Goal: Transaction & Acquisition: Purchase product/service

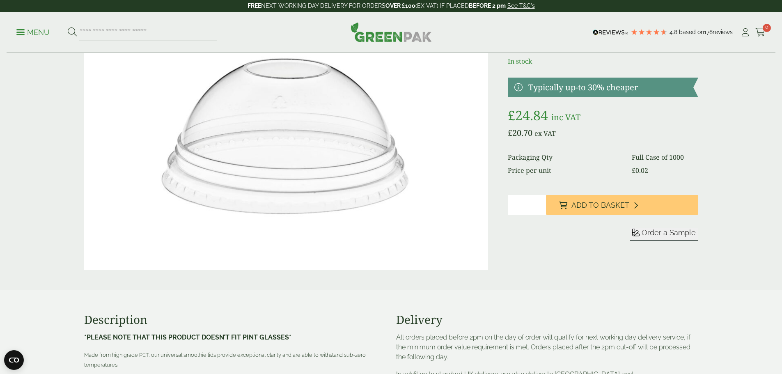
scroll to position [82, 0]
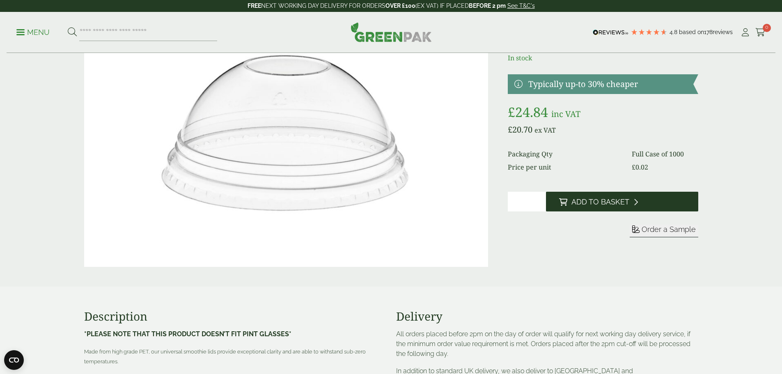
click at [592, 195] on button "Add to Basket" at bounding box center [622, 202] width 152 height 20
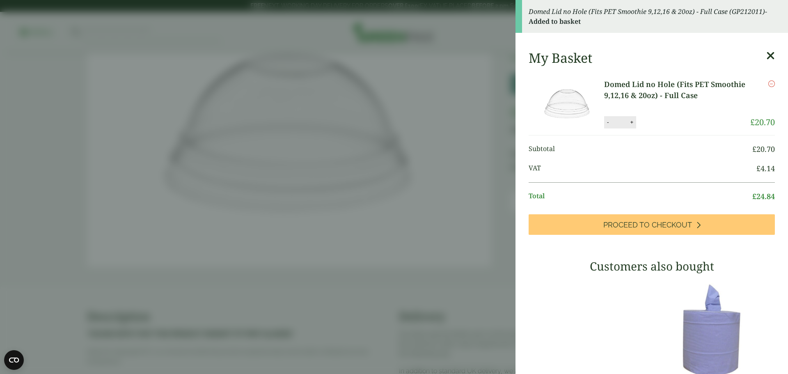
click at [367, 140] on aside "Domed Lid no Hole (Fits PET Smoothie 9,12,16 & 20oz) - Full Case (GP212011) - A…" at bounding box center [394, 187] width 788 height 374
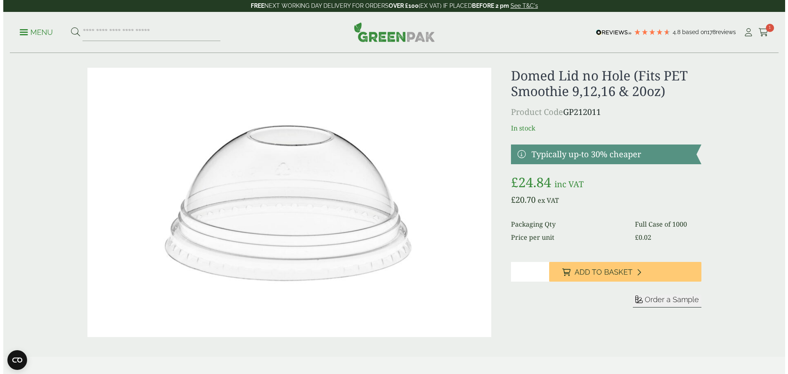
scroll to position [0, 0]
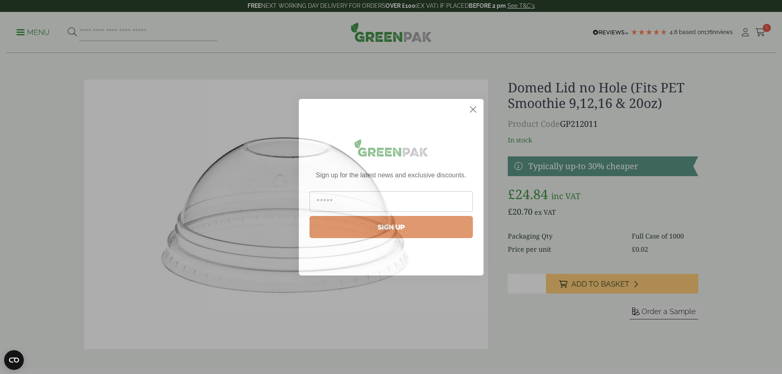
click at [474, 108] on icon "Close dialog" at bounding box center [473, 109] width 6 height 6
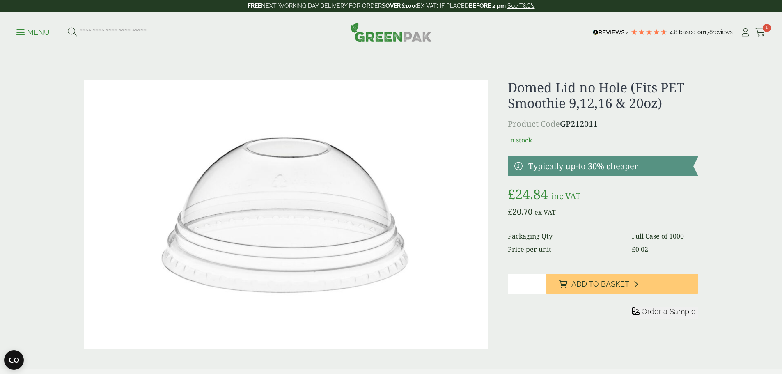
click at [24, 29] on link "Menu" at bounding box center [32, 31] width 33 height 8
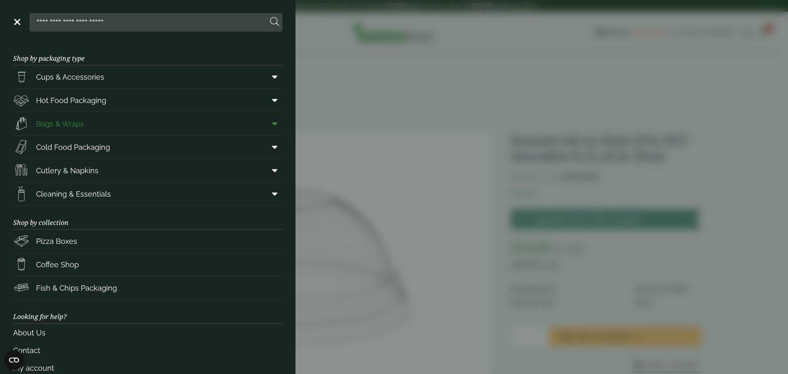
click at [65, 121] on span "Bags & Wraps" at bounding box center [60, 123] width 48 height 11
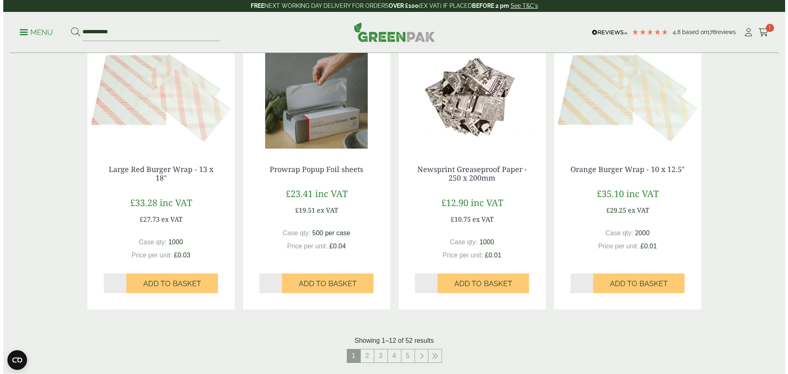
scroll to position [533, 0]
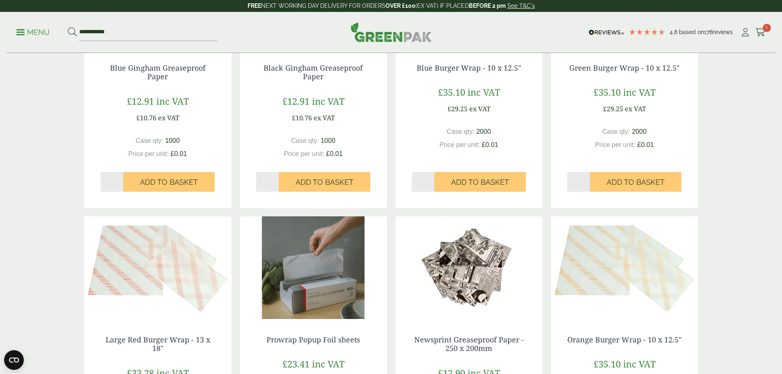
click at [23, 34] on link "Menu" at bounding box center [32, 31] width 33 height 8
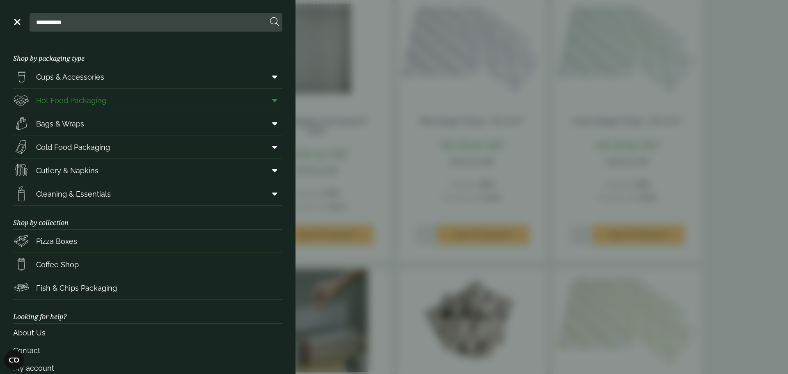
click at [68, 100] on span "Hot Food Packaging" at bounding box center [71, 100] width 70 height 11
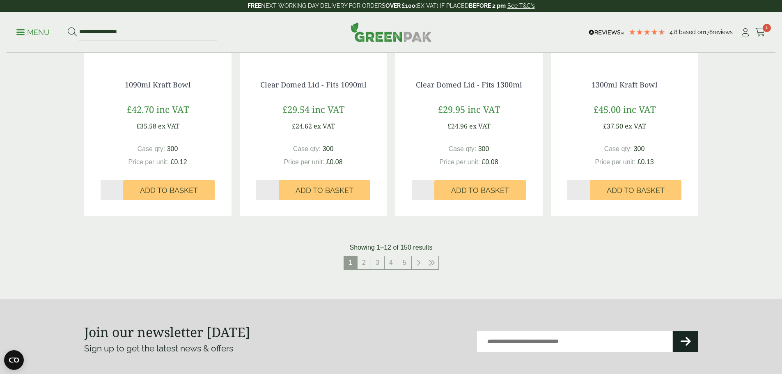
scroll to position [821, 0]
click at [360, 263] on link "2" at bounding box center [363, 261] width 13 height 13
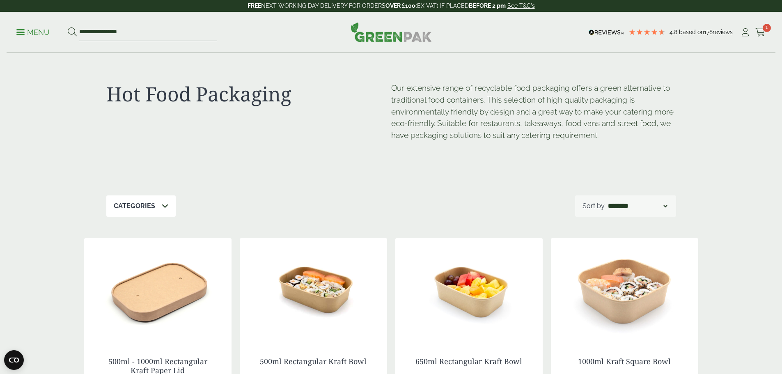
click at [162, 204] on icon at bounding box center [165, 205] width 7 height 7
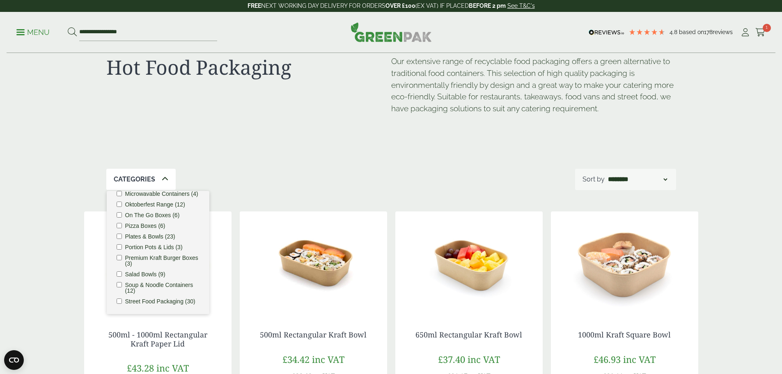
scroll to position [41, 0]
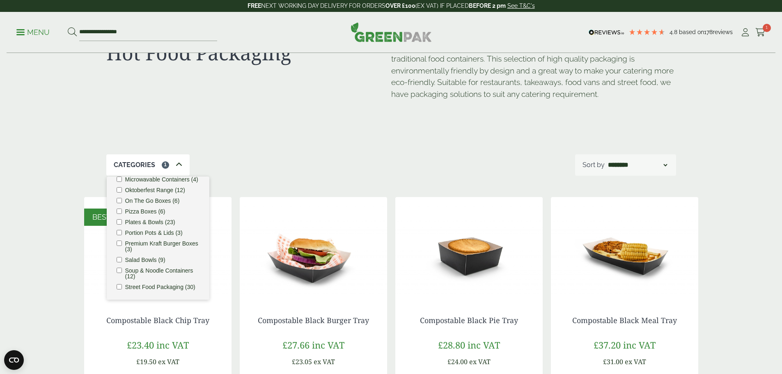
click at [256, 163] on div "Categories 1 Bagasse (22) Baguette Trays (2) Bestsellers (29) Burger Boxes (10)…" at bounding box center [391, 164] width 570 height 21
click at [354, 152] on div "Hot Food Packaging Our extensive range of recyclable food packaging offers a gr…" at bounding box center [391, 83] width 570 height 142
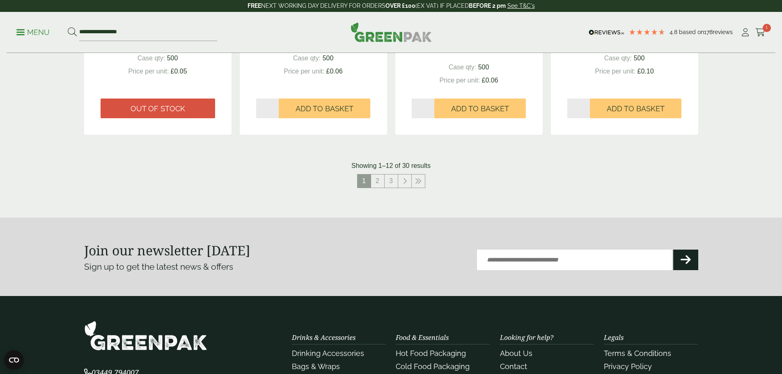
scroll to position [903, 0]
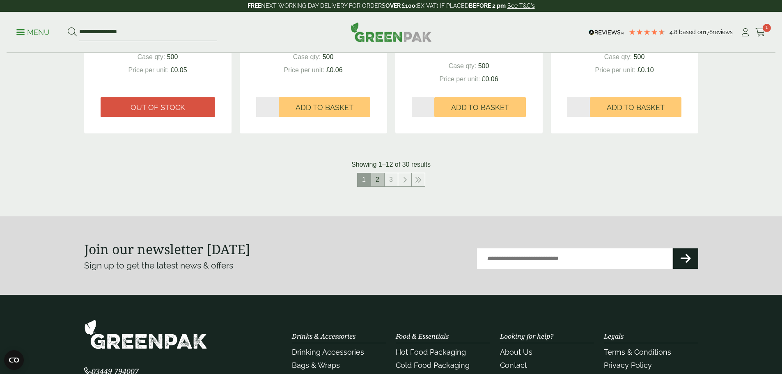
click at [374, 176] on link "2" at bounding box center [377, 179] width 13 height 13
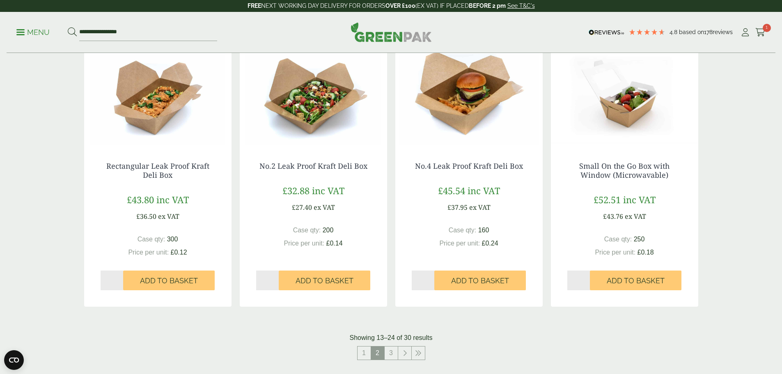
scroll to position [1026, 0]
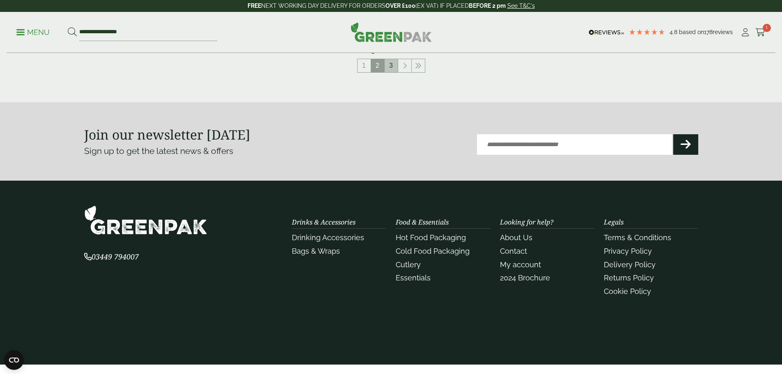
click at [390, 71] on link "3" at bounding box center [391, 65] width 13 height 13
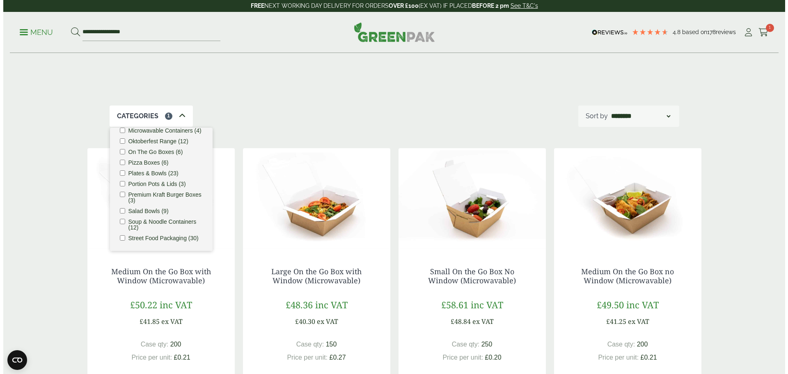
scroll to position [80, 0]
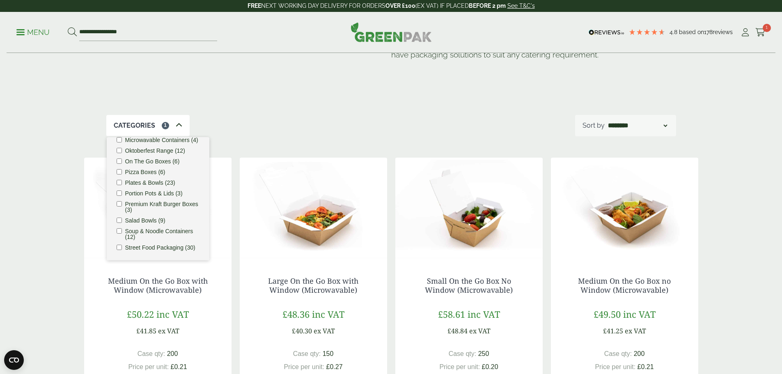
click at [29, 33] on p "Menu" at bounding box center [32, 32] width 33 height 10
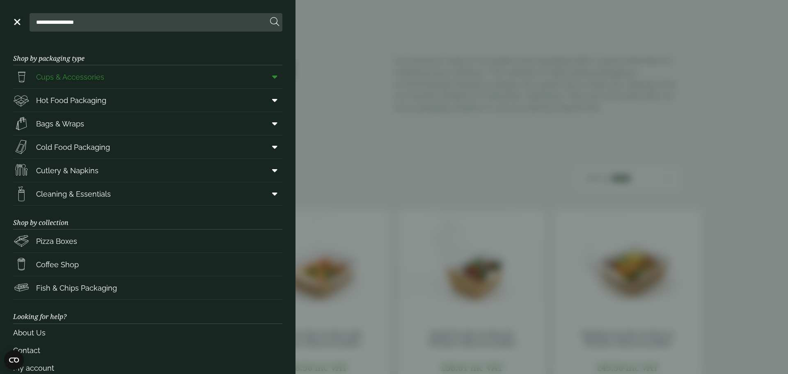
click at [89, 75] on span "Cups & Accessories" at bounding box center [70, 76] width 68 height 11
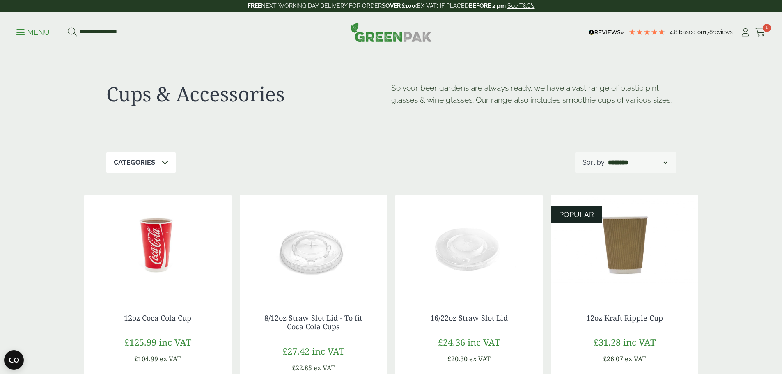
click at [164, 170] on div "Categories" at bounding box center [140, 162] width 69 height 21
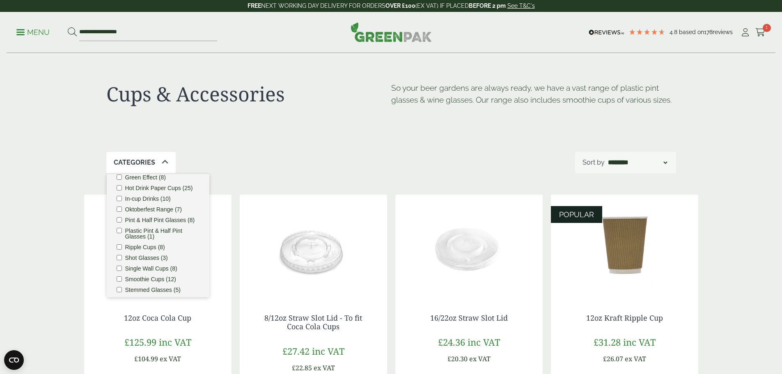
scroll to position [82, 0]
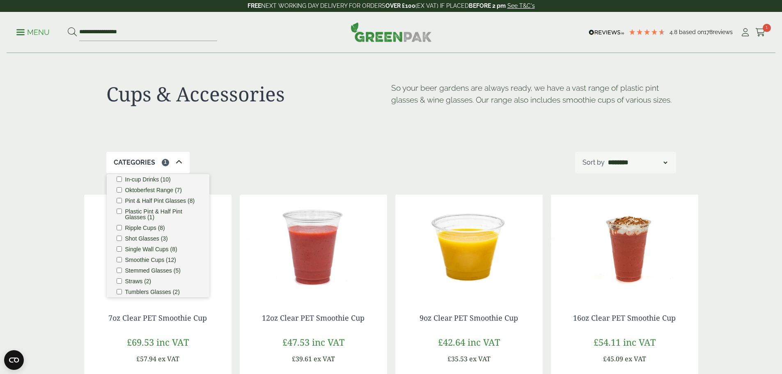
click at [252, 173] on div "Categories 1 Carafes & Jugs (3) Carry Packs (4) Coca Cola Cups (5) Cups & Acces…" at bounding box center [391, 162] width 570 height 21
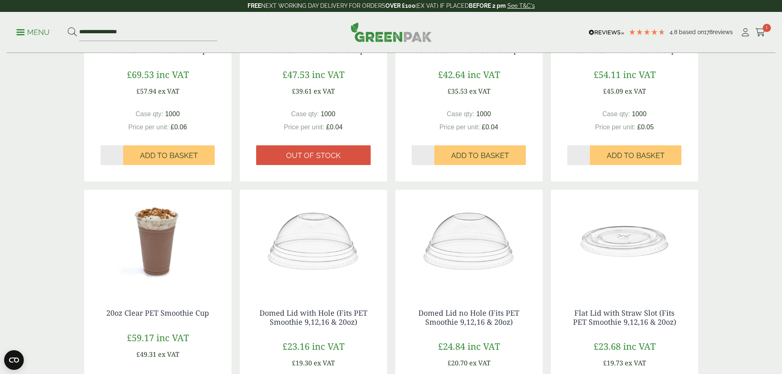
scroll to position [123, 0]
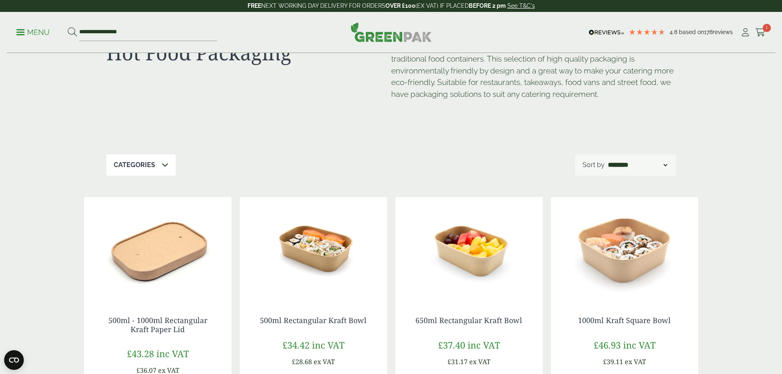
scroll to position [821, 0]
